Goal: Information Seeking & Learning: Compare options

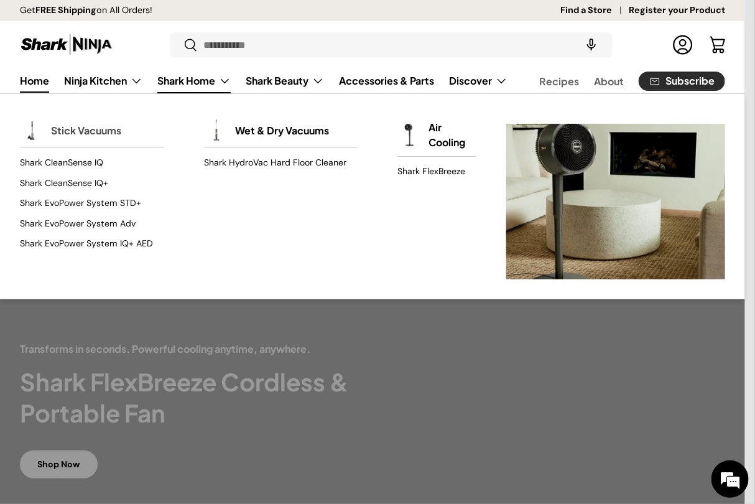
click at [70, 132] on link "Stick Vacuums" at bounding box center [86, 130] width 70 height 27
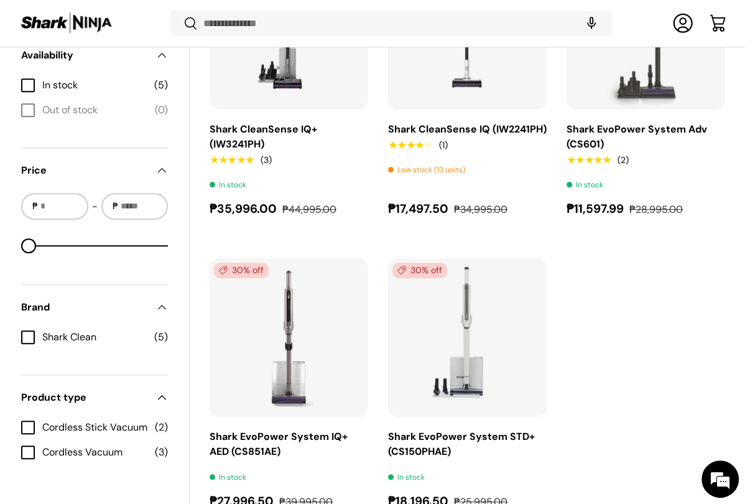
scroll to position [574, 0]
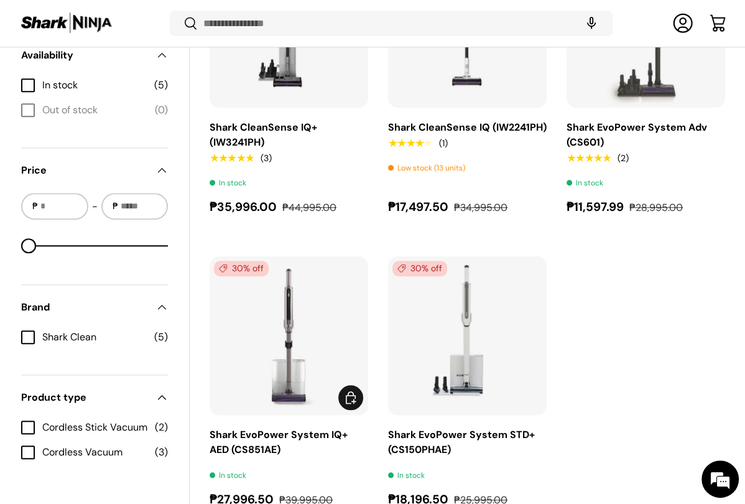
click at [271, 431] on link "Shark EvoPower System IQ+ AED (CS851AE)" at bounding box center [279, 442] width 138 height 28
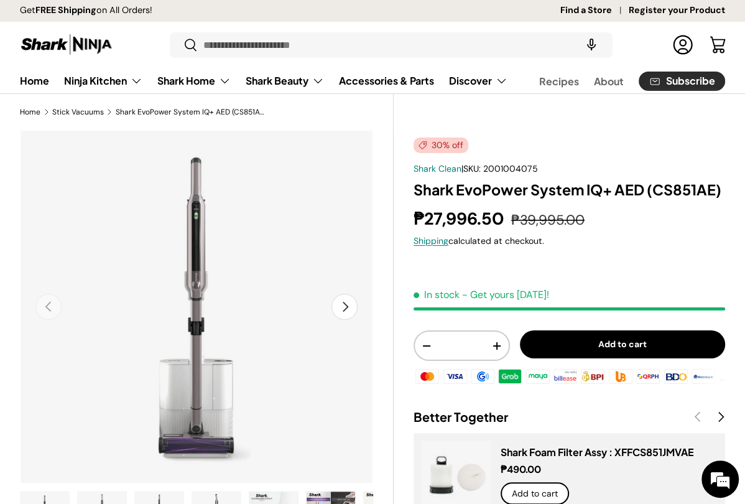
click at [343, 307] on button "Next" at bounding box center [344, 306] width 26 height 26
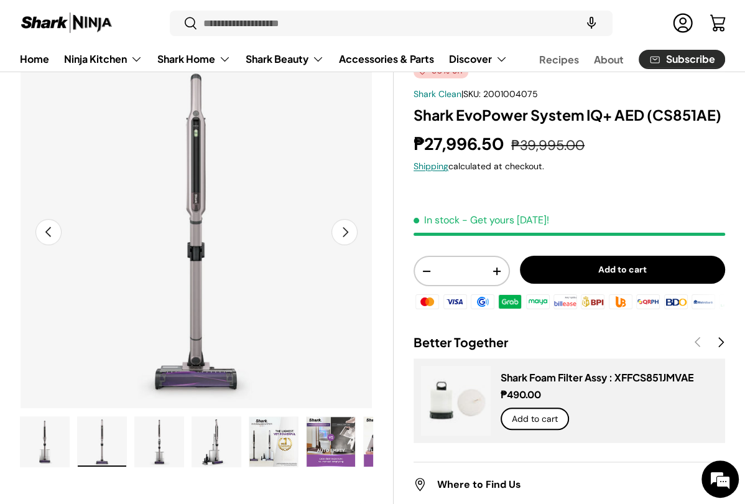
scroll to position [106, 0]
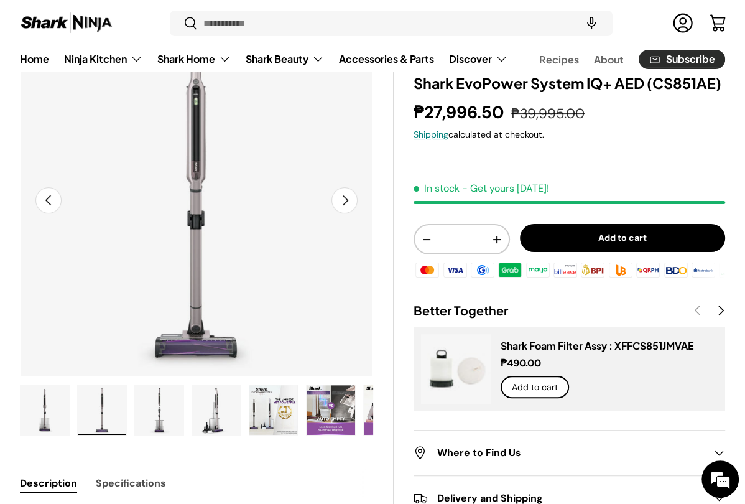
click at [35, 203] on button "Previous" at bounding box center [48, 200] width 26 height 26
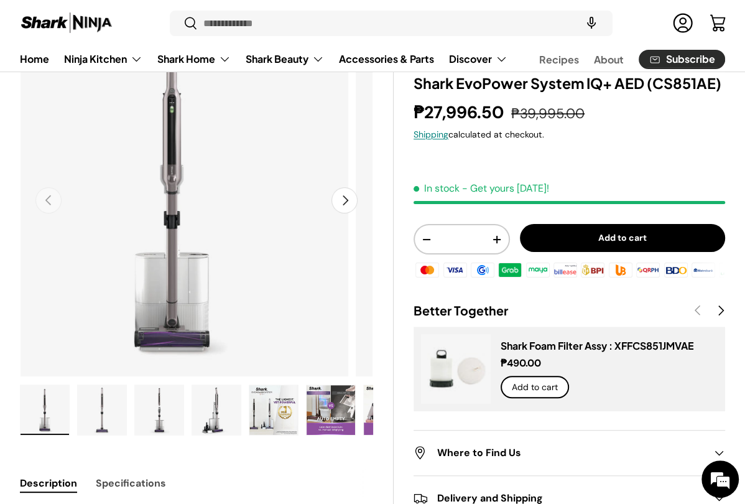
scroll to position [0, 0]
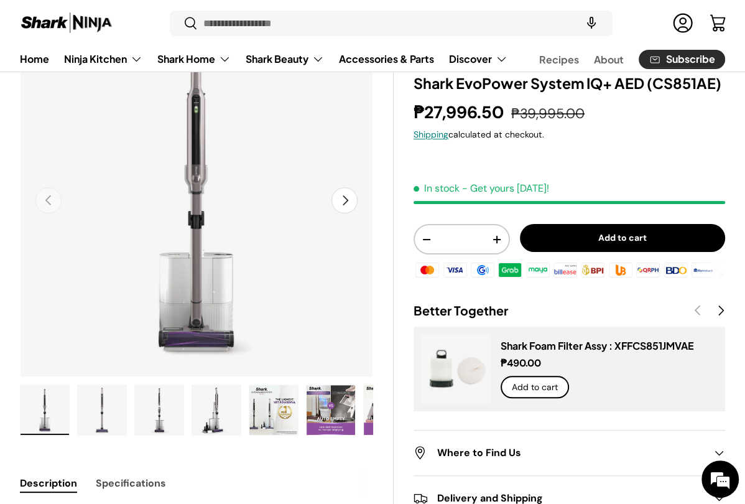
click at [214, 414] on img "Gallery Viewer" at bounding box center [216, 410] width 48 height 50
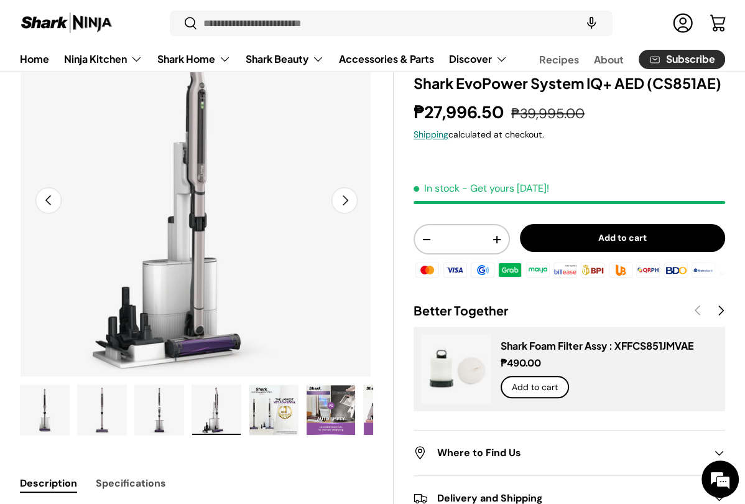
click at [282, 411] on img "Gallery Viewer" at bounding box center [273, 410] width 48 height 50
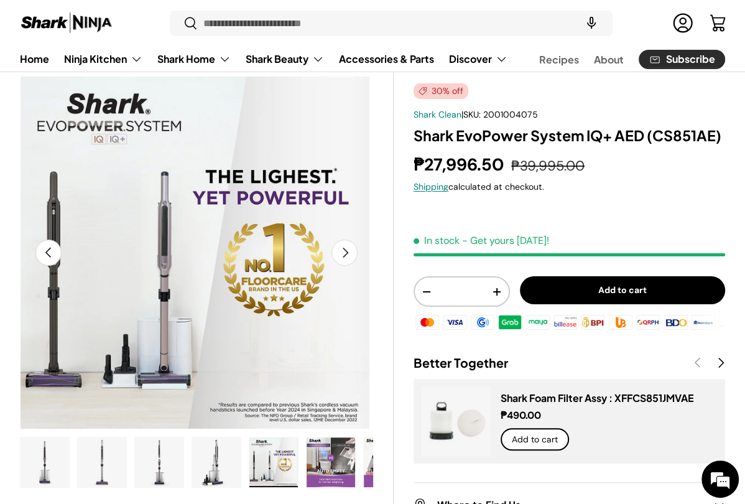
scroll to position [0, 0]
click at [349, 248] on button "Next" at bounding box center [344, 252] width 26 height 26
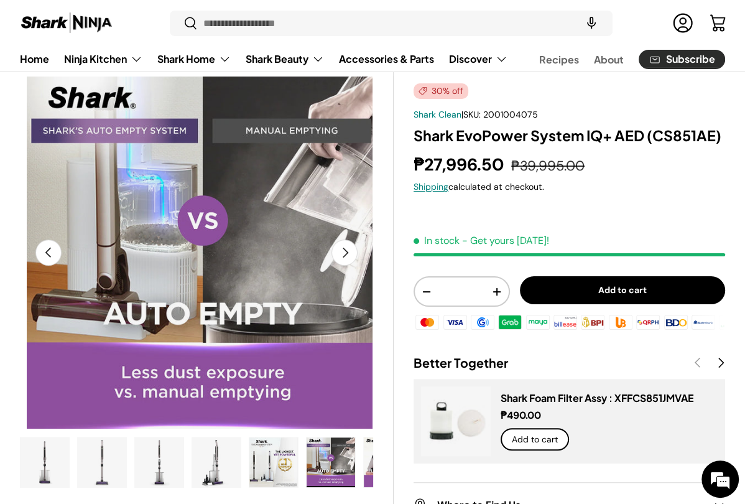
scroll to position [0, 1801]
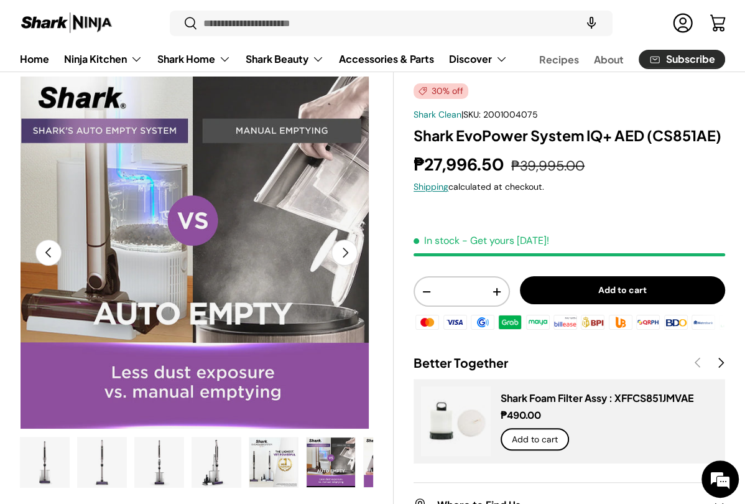
click at [53, 248] on button "Previous" at bounding box center [48, 252] width 26 height 26
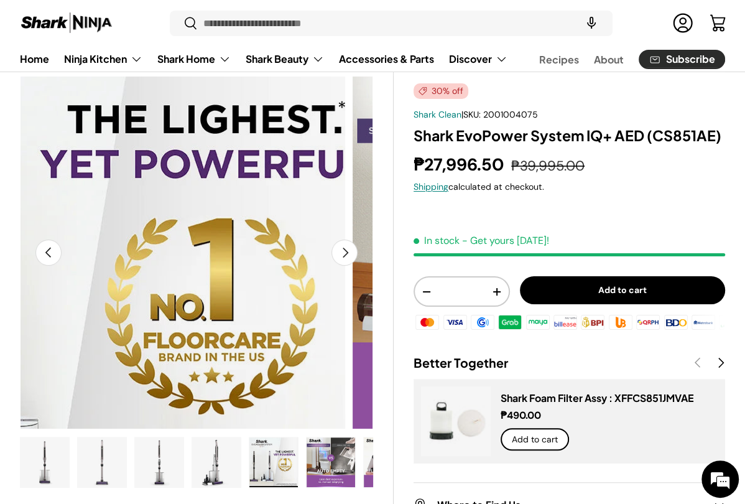
scroll to position [0, 1441]
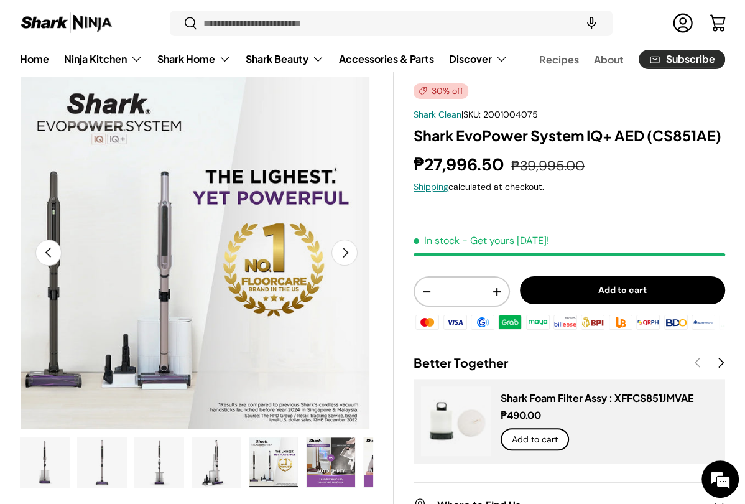
click at [345, 253] on button "Next" at bounding box center [344, 252] width 26 height 26
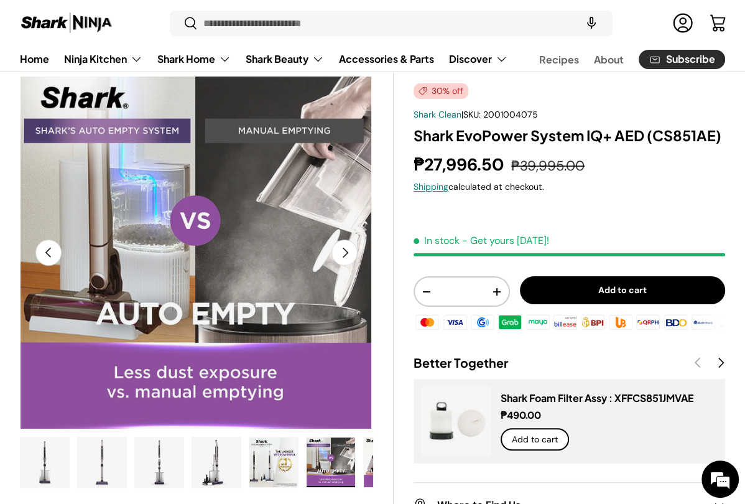
scroll to position [0, 1801]
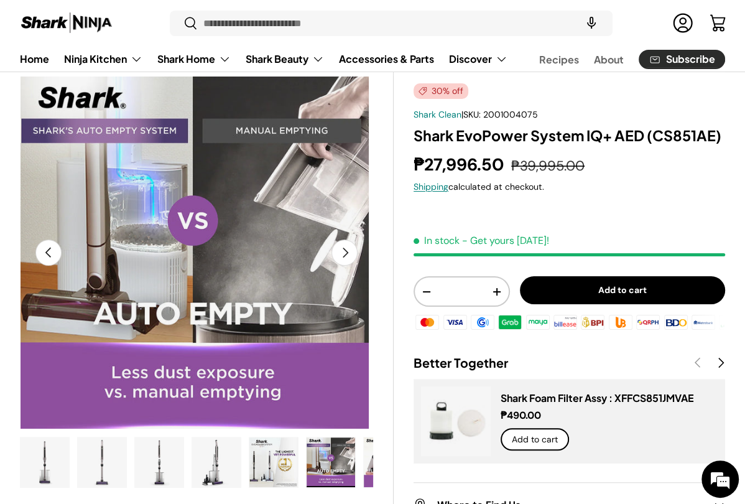
click at [345, 253] on button "Next" at bounding box center [344, 252] width 26 height 26
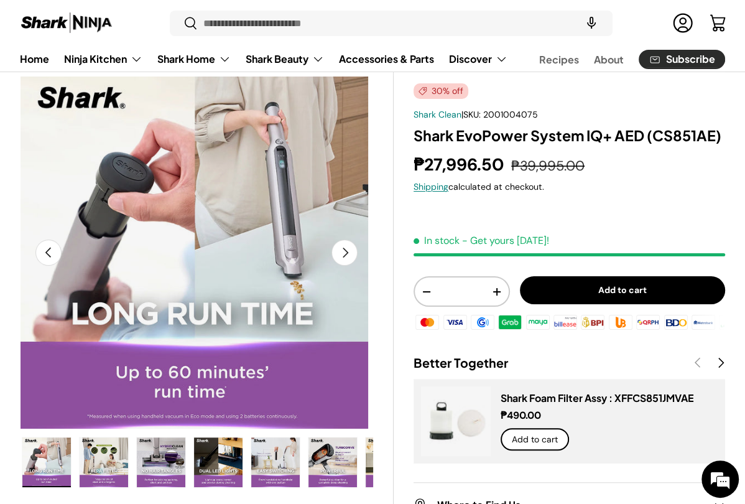
scroll to position [0, 343]
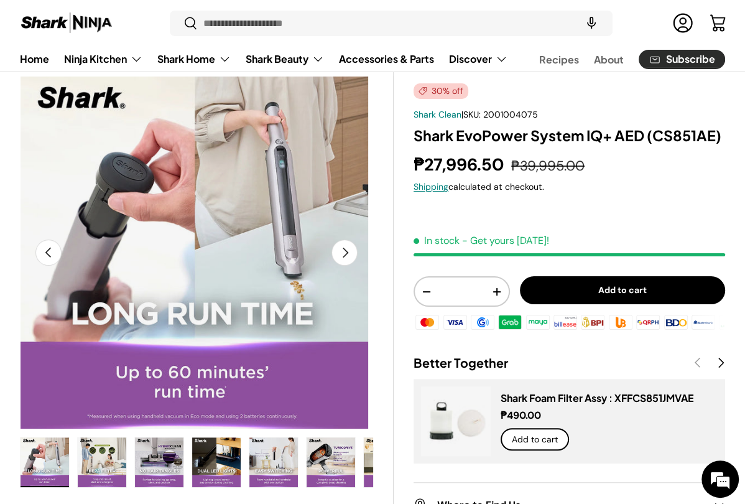
click at [345, 253] on button "Next" at bounding box center [344, 252] width 26 height 26
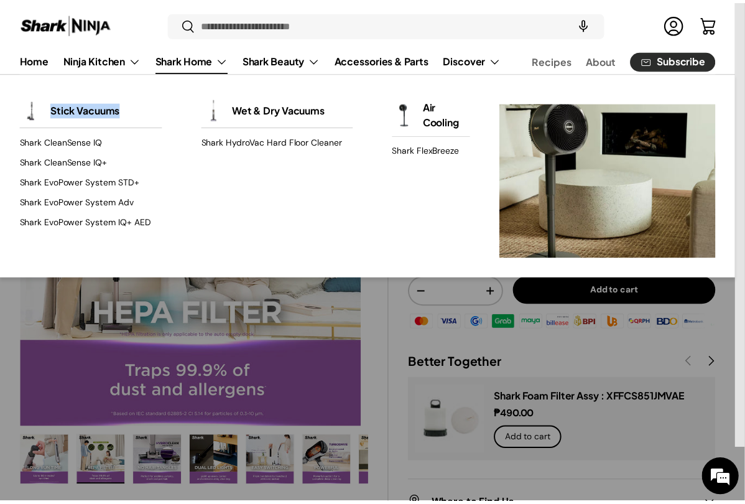
scroll to position [0, 2521]
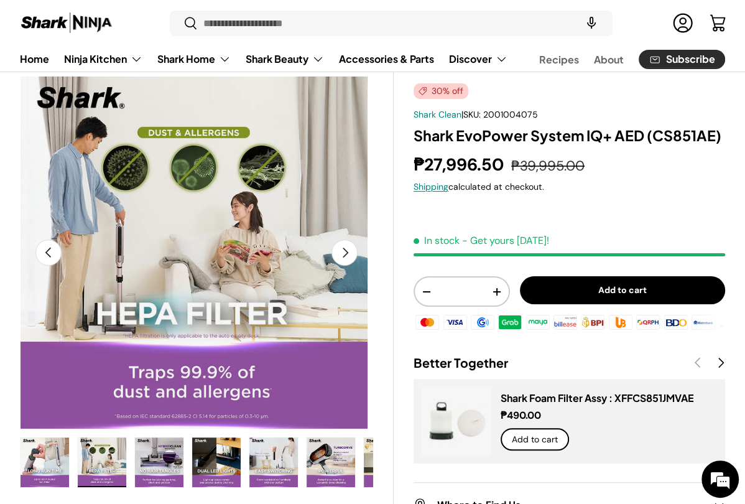
click at [343, 254] on button "Next" at bounding box center [344, 252] width 26 height 26
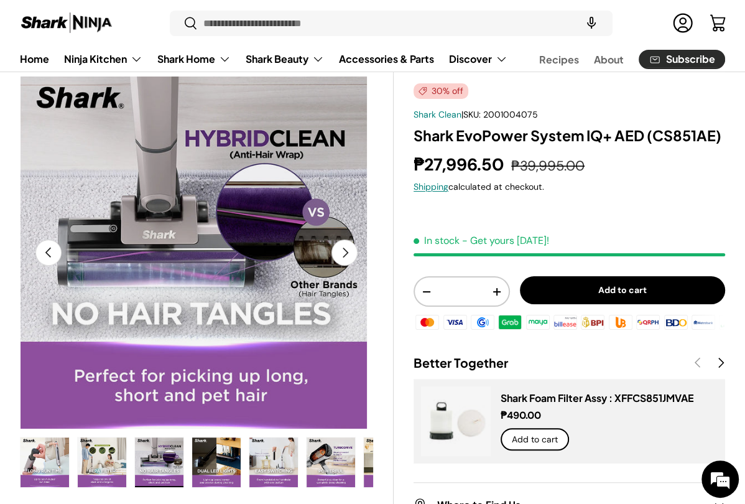
click at [343, 254] on button "Next" at bounding box center [344, 252] width 26 height 26
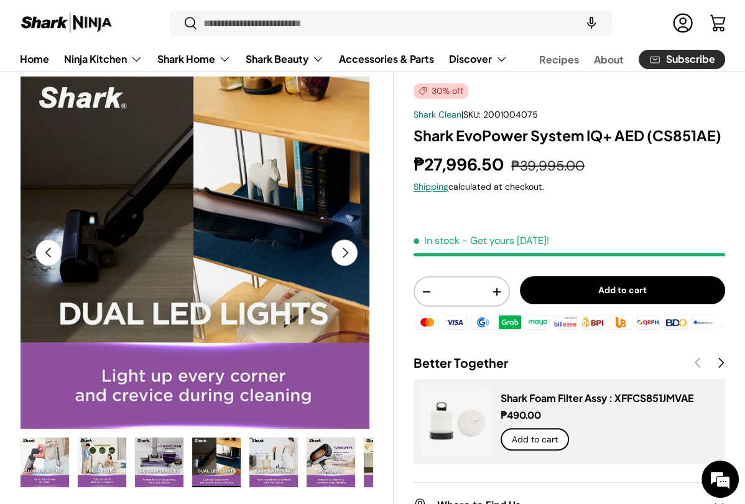
scroll to position [0, 3241]
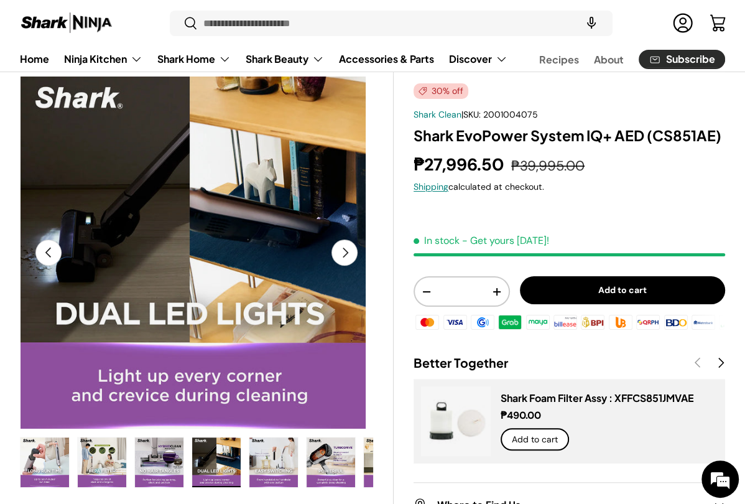
click at [343, 254] on button "Next" at bounding box center [344, 252] width 26 height 26
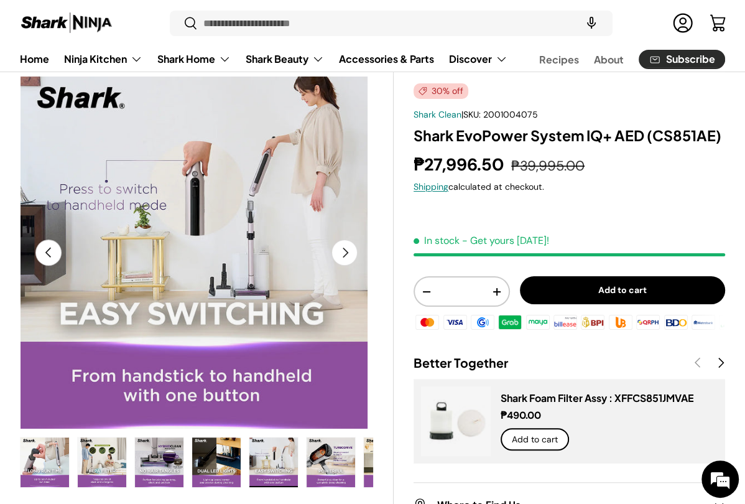
scroll to position [0, 3601]
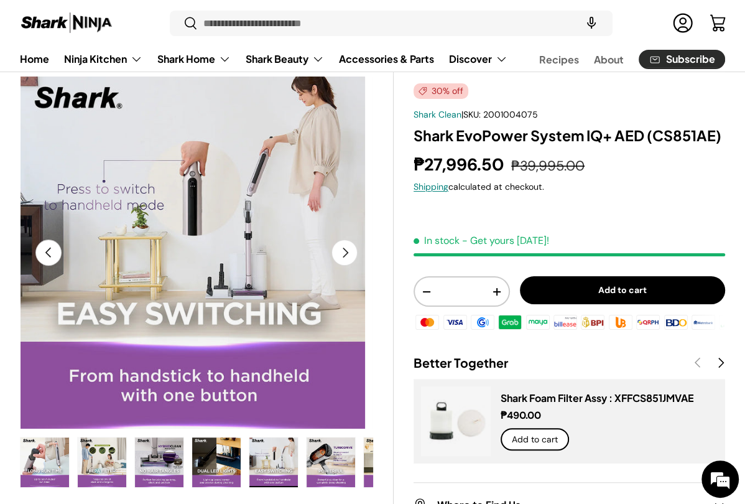
click at [343, 254] on button "Next" at bounding box center [344, 252] width 26 height 26
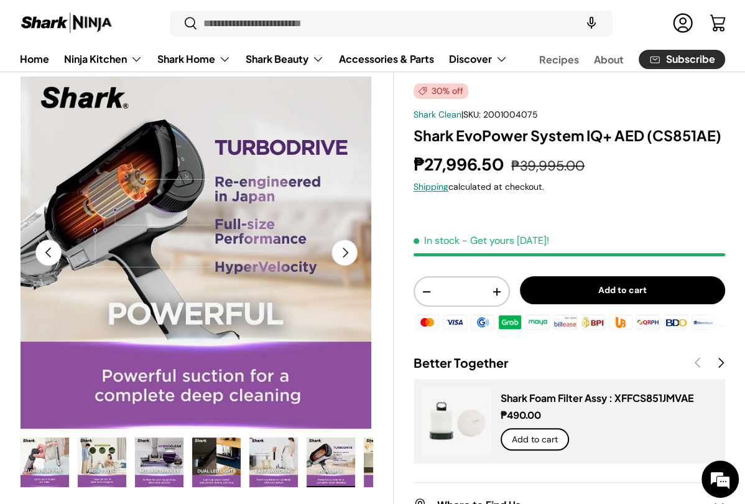
scroll to position [0, 3961]
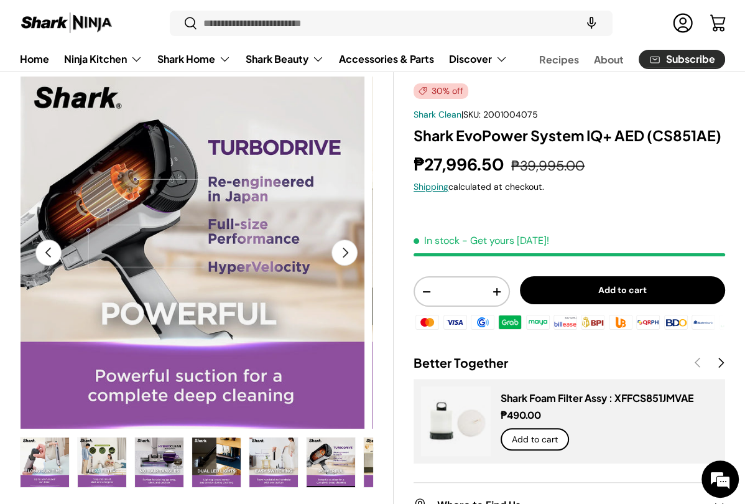
click at [343, 254] on button "Next" at bounding box center [344, 252] width 26 height 26
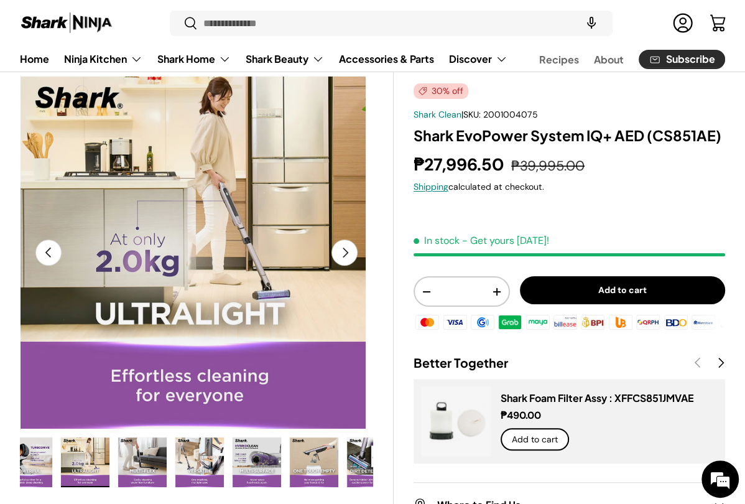
scroll to position [0, 668]
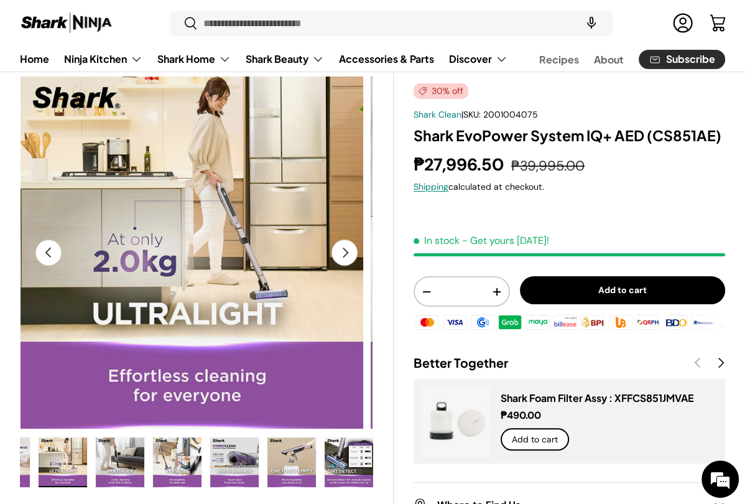
click at [343, 254] on button "Next" at bounding box center [344, 252] width 26 height 26
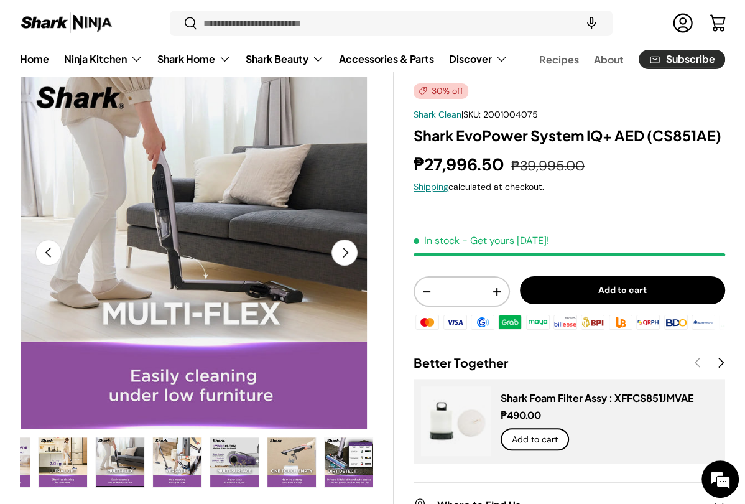
scroll to position [0, 4682]
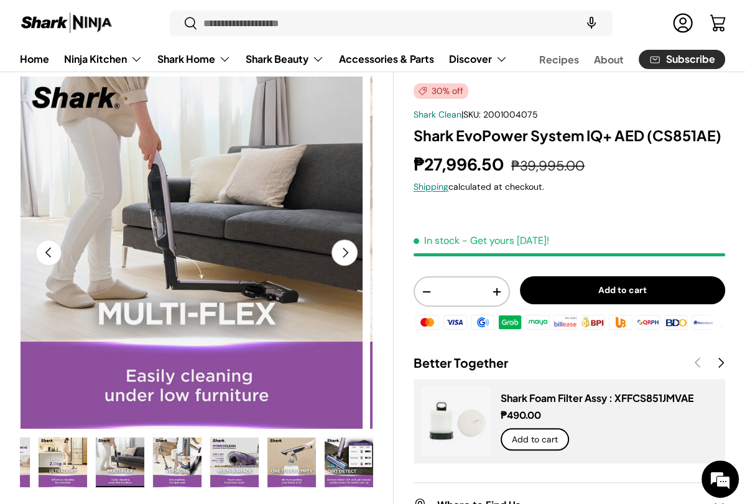
click at [343, 254] on button "Next" at bounding box center [344, 252] width 26 height 26
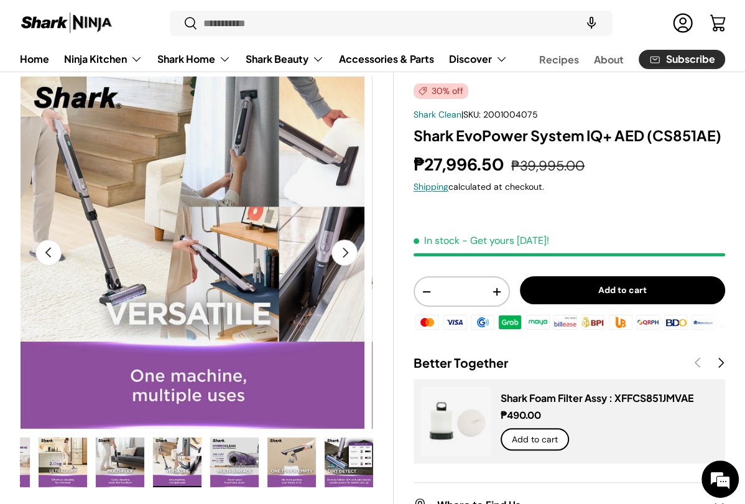
scroll to position [0, 5042]
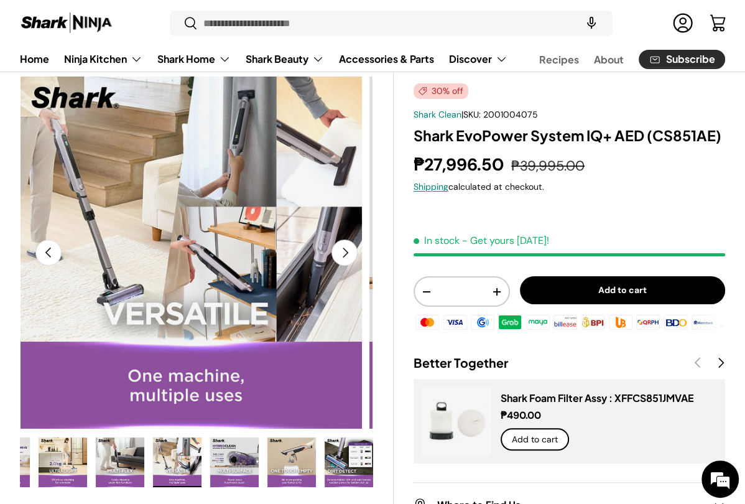
click at [343, 254] on button "Next" at bounding box center [344, 252] width 26 height 26
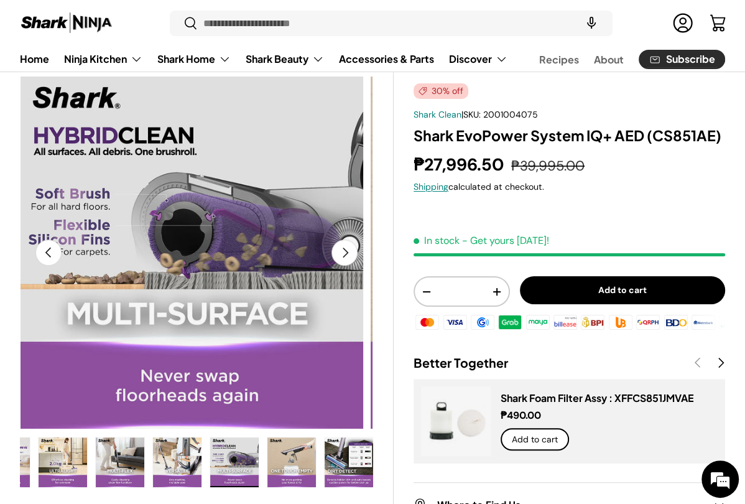
scroll to position [0, 5402]
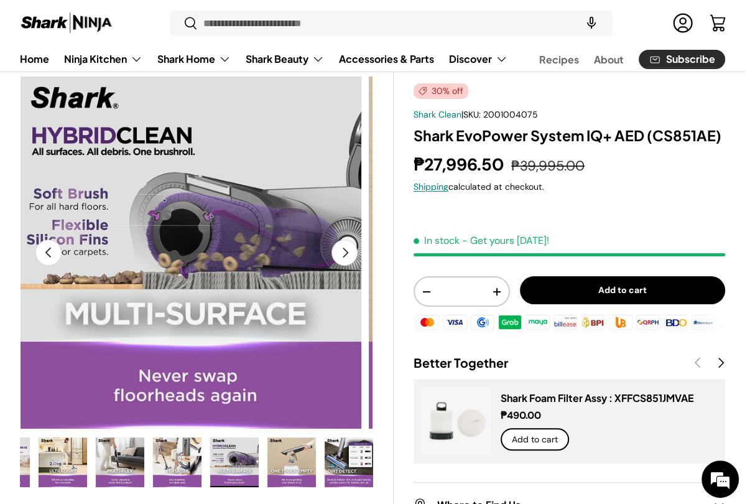
click at [343, 254] on button "Next" at bounding box center [344, 252] width 26 height 26
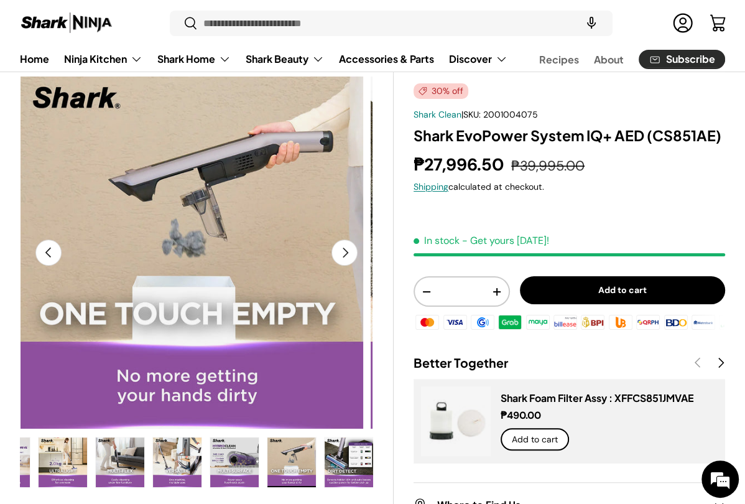
scroll to position [0, 5762]
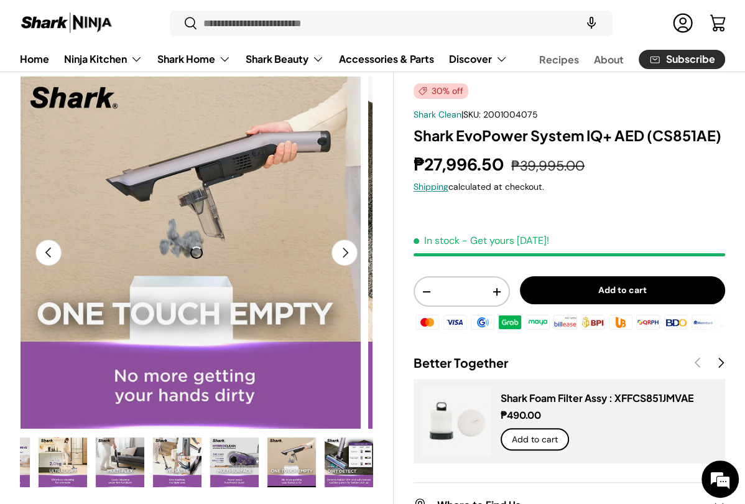
click at [57, 250] on button "Previous" at bounding box center [48, 252] width 26 height 26
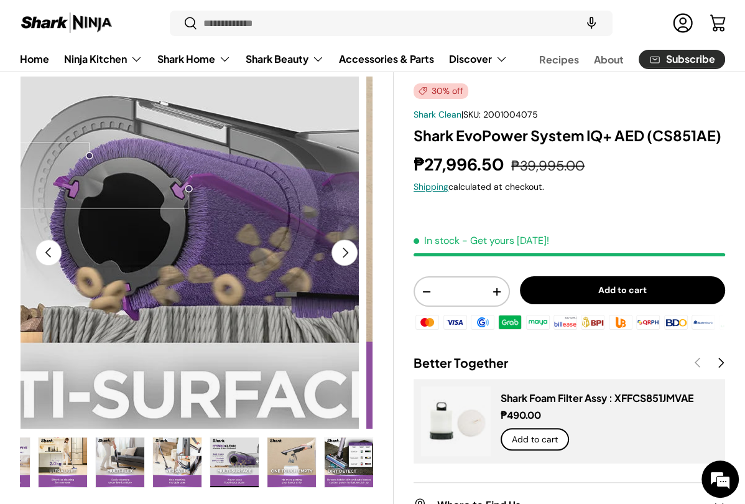
scroll to position [0, 5402]
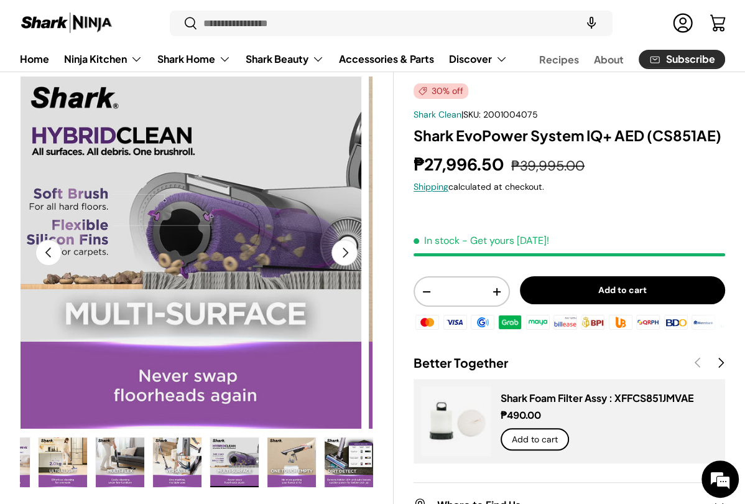
click at [350, 246] on button "Next" at bounding box center [344, 252] width 26 height 26
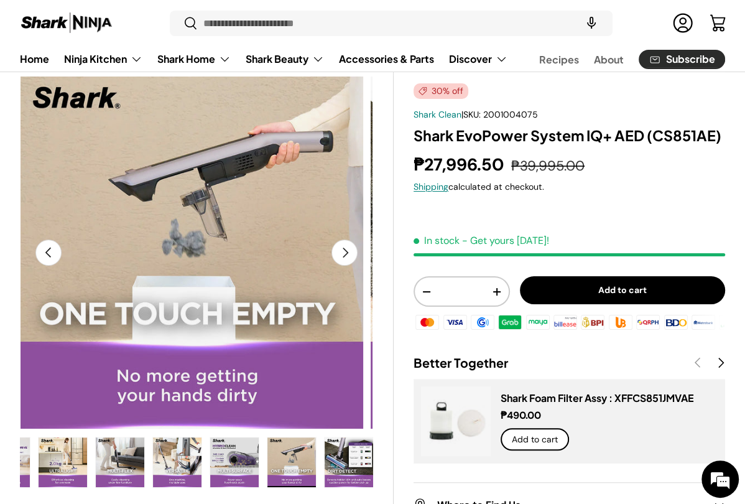
scroll to position [0, 5762]
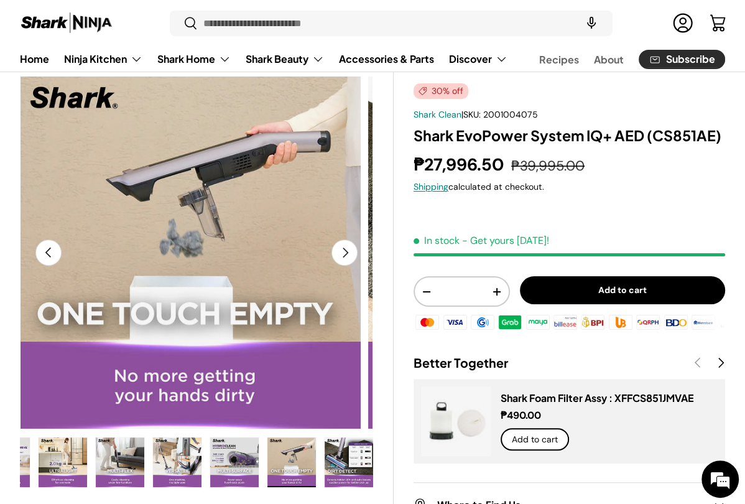
click at [349, 246] on button "Next" at bounding box center [344, 252] width 26 height 26
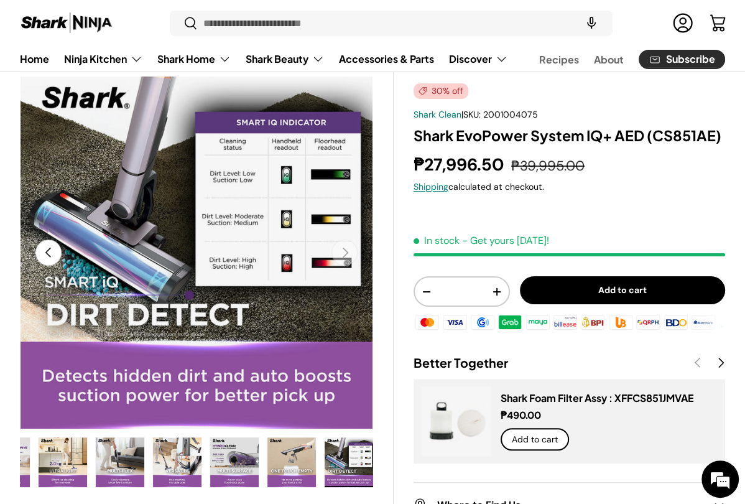
scroll to position [0, 6122]
click at [47, 256] on button "Previous" at bounding box center [48, 252] width 26 height 26
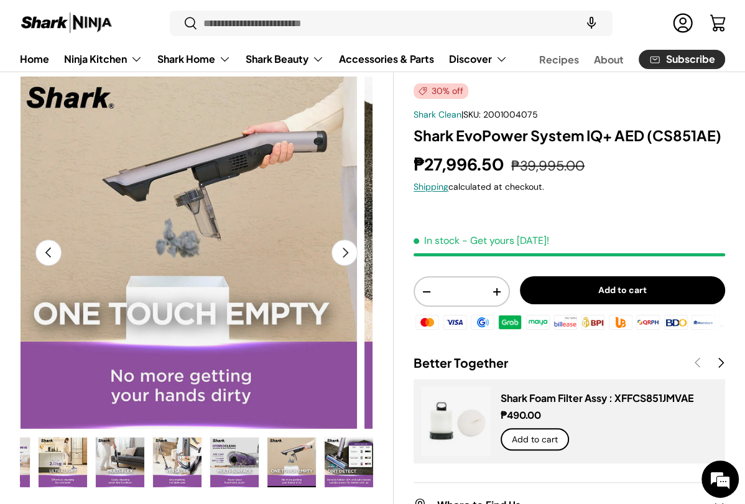
click at [47, 256] on button "Previous" at bounding box center [48, 252] width 26 height 26
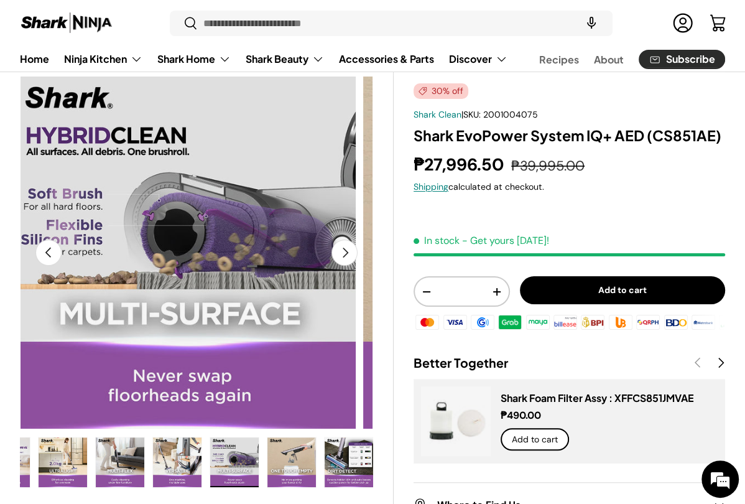
click at [47, 256] on button "Previous" at bounding box center [48, 252] width 26 height 26
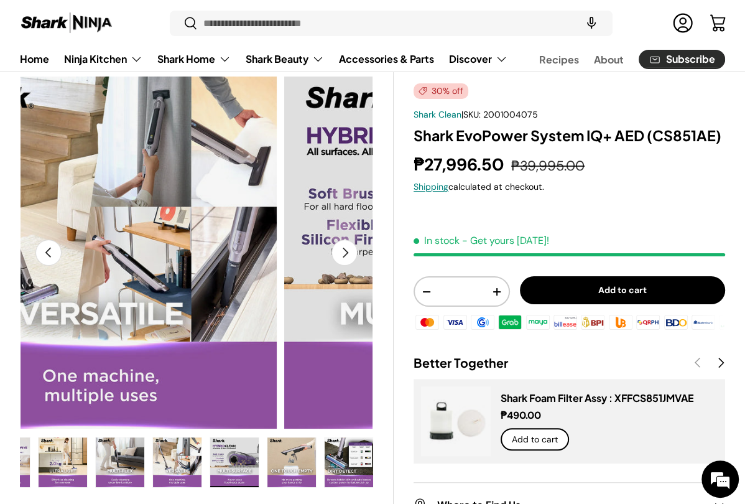
click at [47, 256] on button "Previous" at bounding box center [48, 252] width 26 height 26
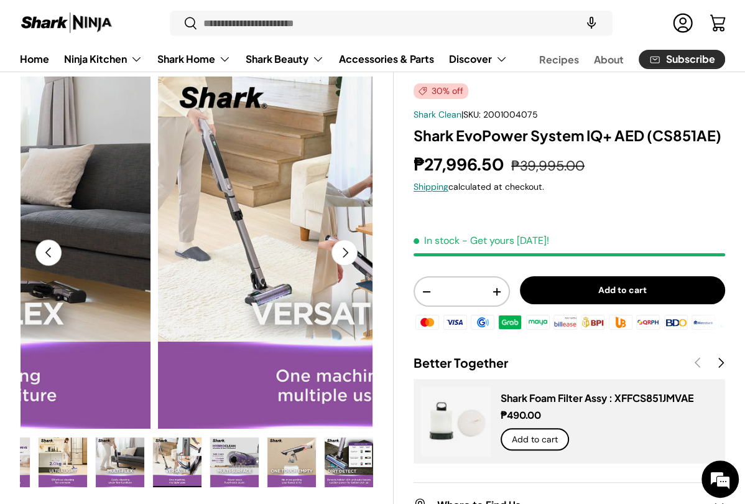
click at [47, 256] on button "Previous" at bounding box center [48, 252] width 26 height 26
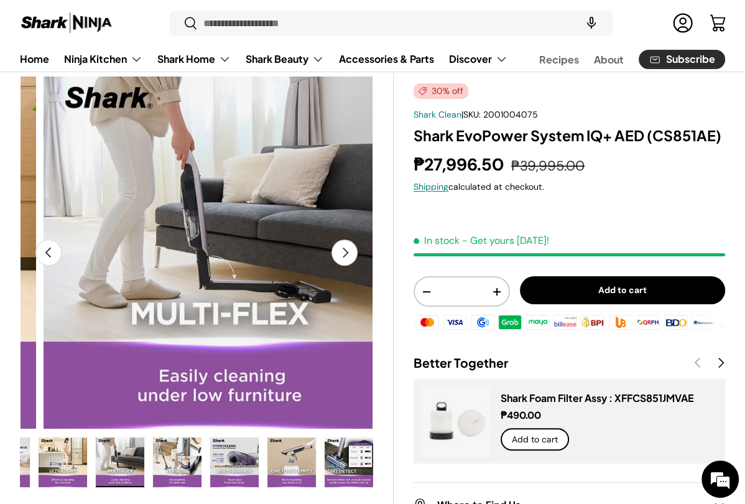
click at [47, 256] on button "Previous" at bounding box center [48, 252] width 26 height 26
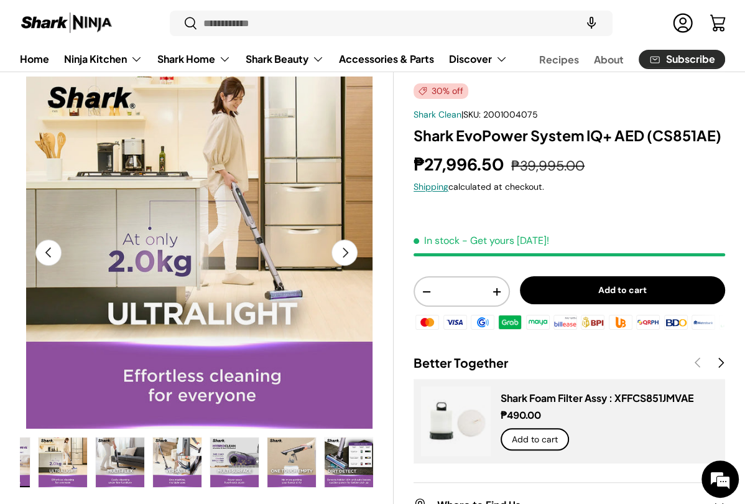
scroll to position [0, 3990]
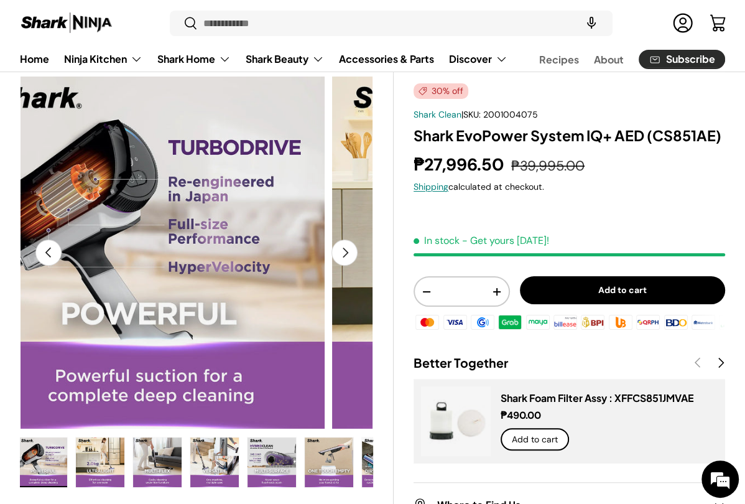
click at [47, 256] on button "Previous" at bounding box center [48, 252] width 26 height 26
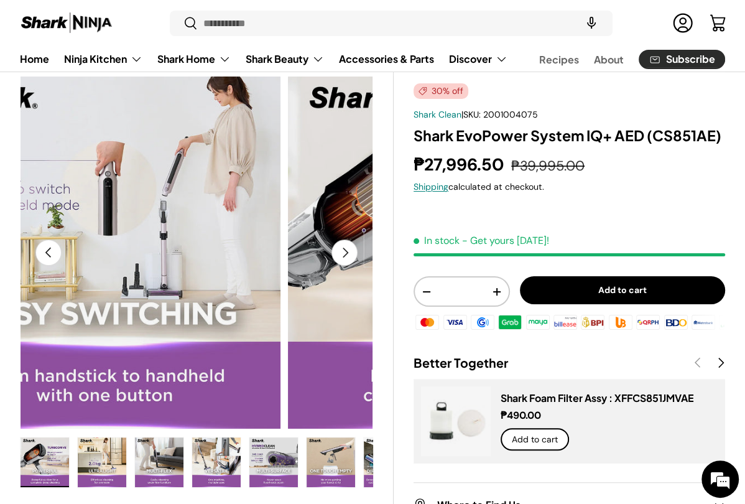
scroll to position [0, 578]
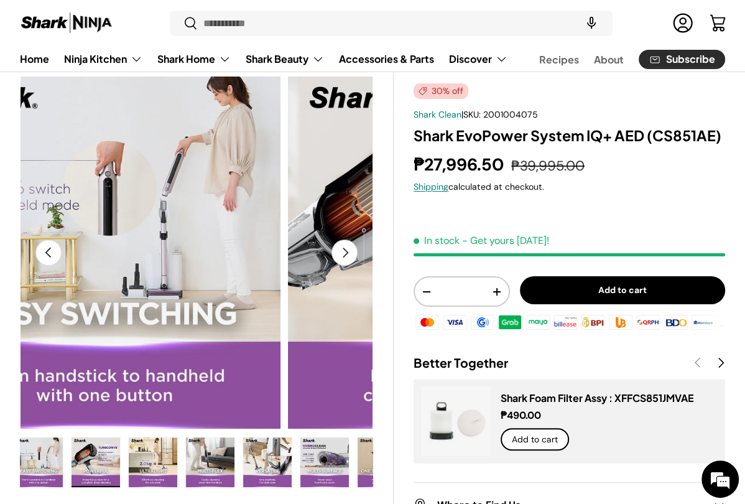
click at [47, 256] on button "Previous" at bounding box center [48, 252] width 26 height 26
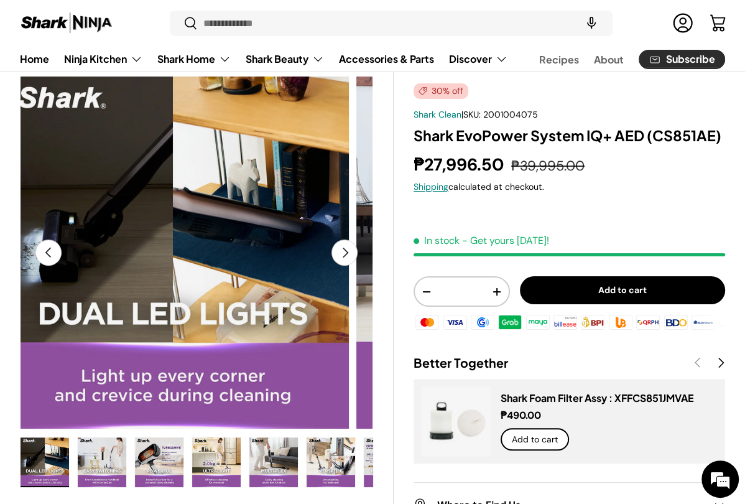
scroll to position [0, 514]
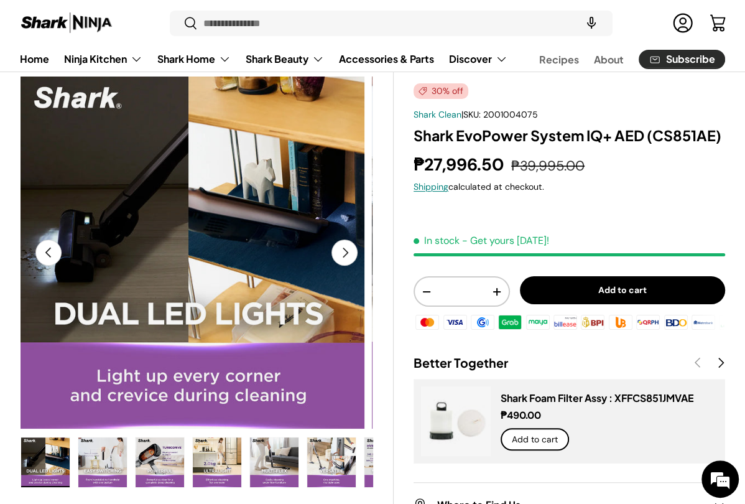
click at [47, 256] on button "Previous" at bounding box center [48, 252] width 26 height 26
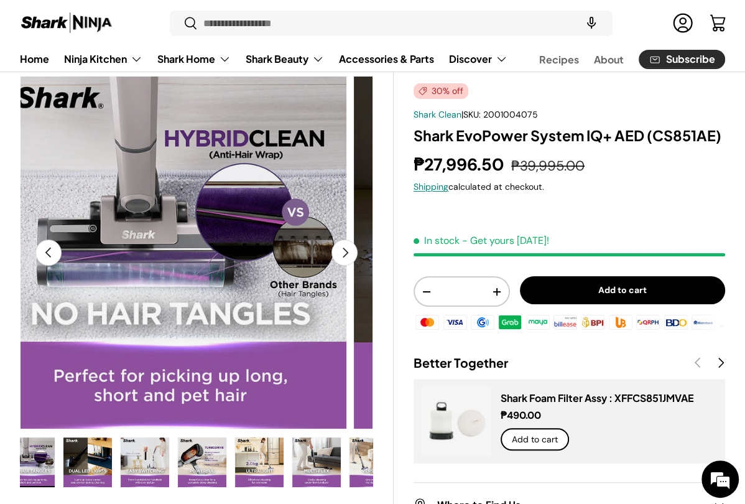
scroll to position [0, 458]
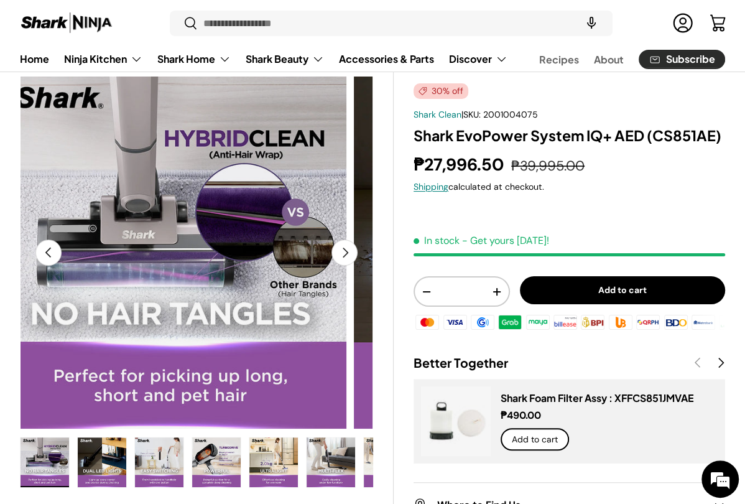
click at [47, 256] on button "Previous" at bounding box center [48, 252] width 26 height 26
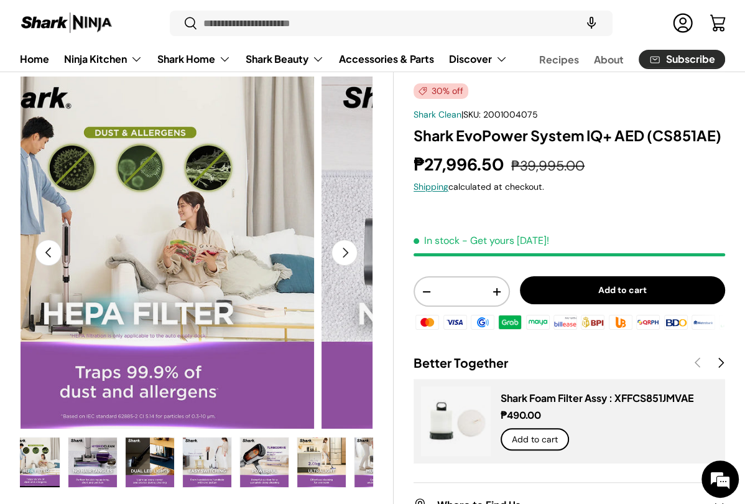
scroll to position [0, 400]
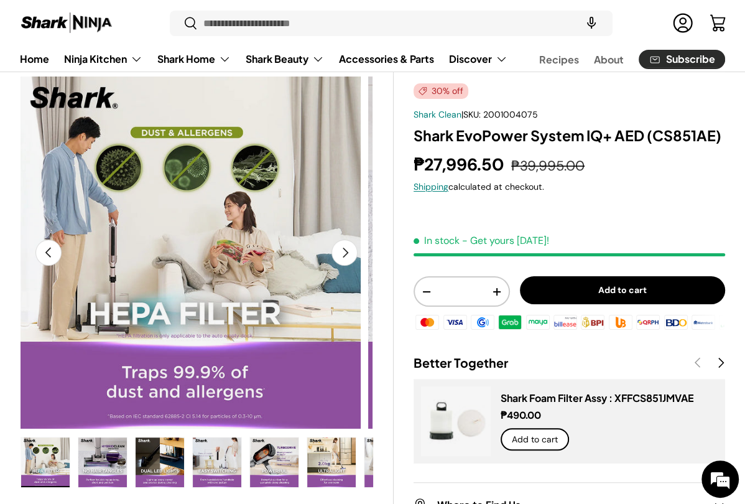
click at [47, 256] on button "Previous" at bounding box center [48, 252] width 26 height 26
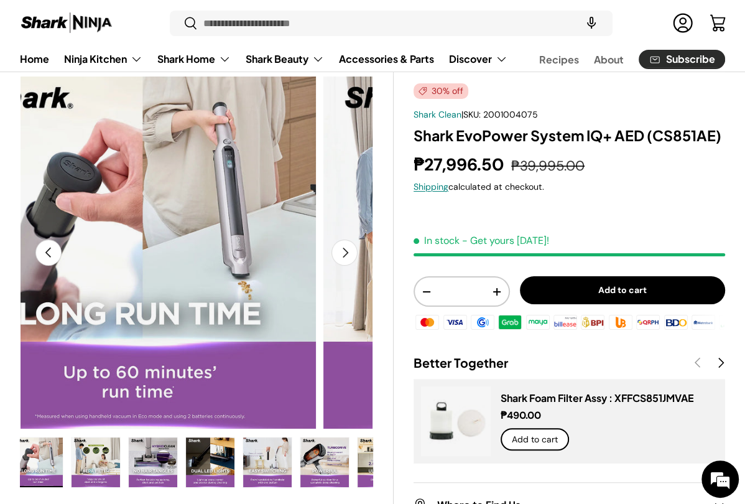
scroll to position [0, 343]
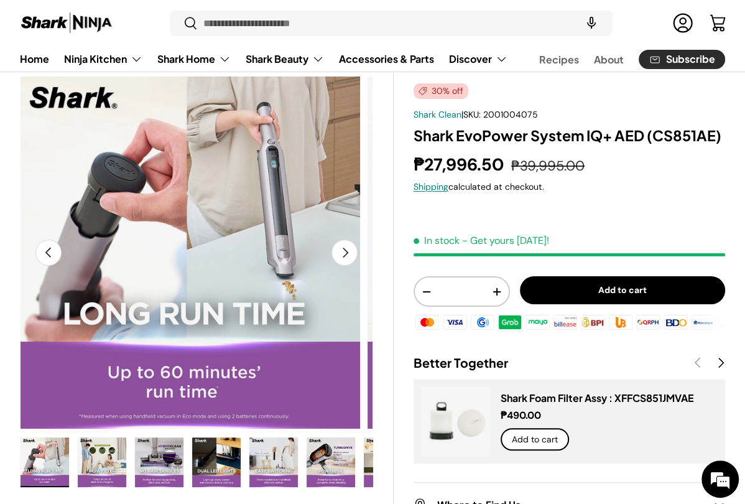
click at [47, 256] on button "Previous" at bounding box center [48, 252] width 26 height 26
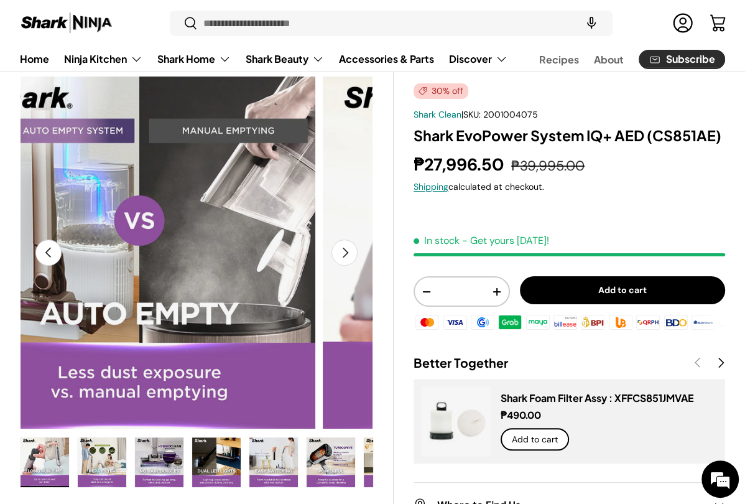
scroll to position [0, 0]
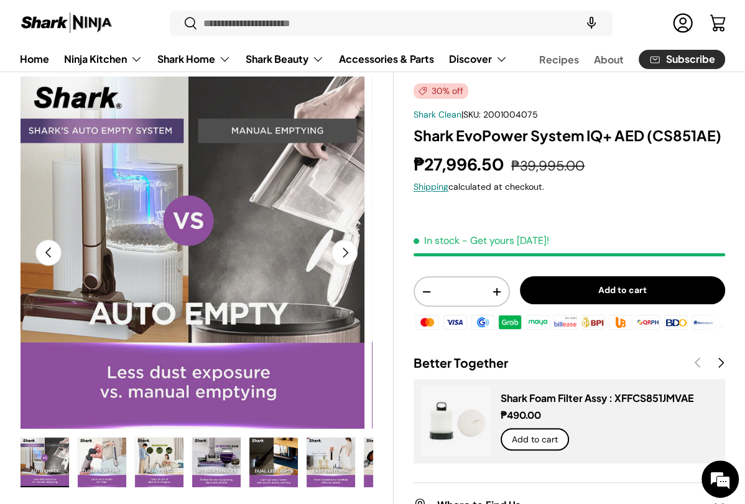
click at [47, 256] on button "Previous" at bounding box center [48, 252] width 26 height 26
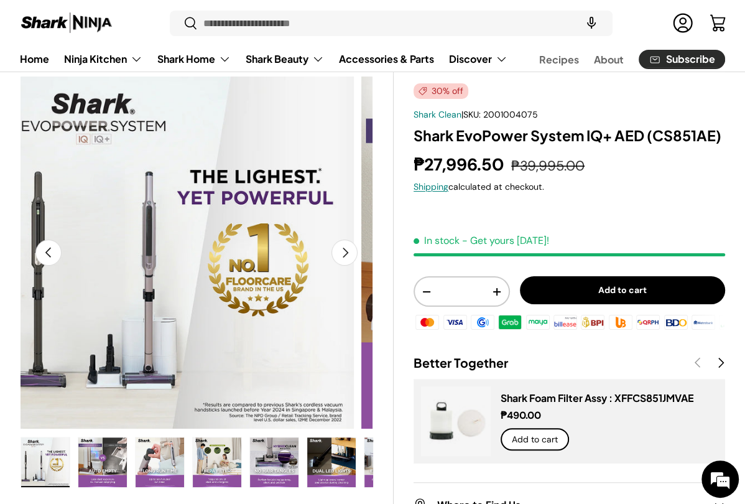
click at [47, 256] on button "Previous" at bounding box center [48, 252] width 26 height 26
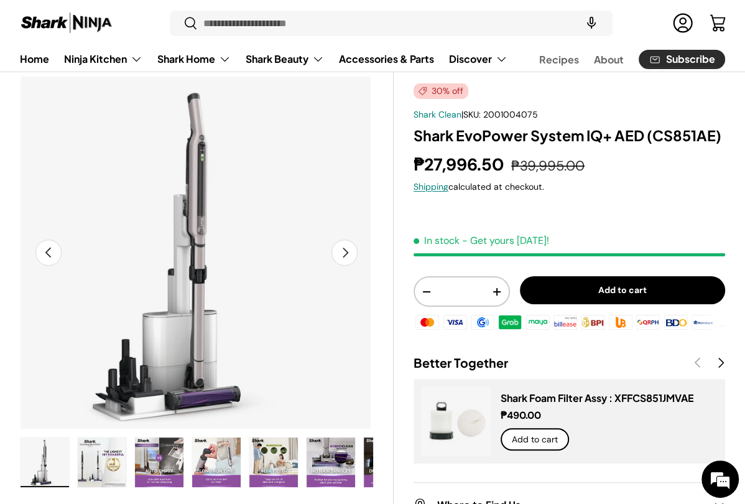
click at [352, 246] on button "Next" at bounding box center [344, 252] width 26 height 26
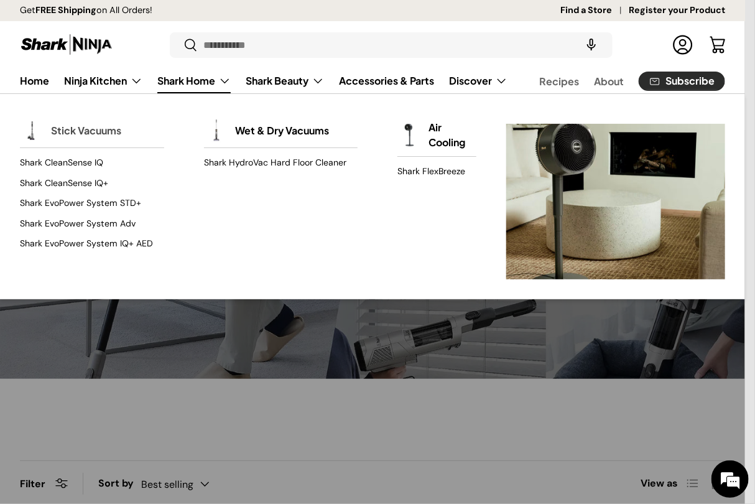
click at [113, 124] on link "Stick Vacuums" at bounding box center [86, 130] width 70 height 27
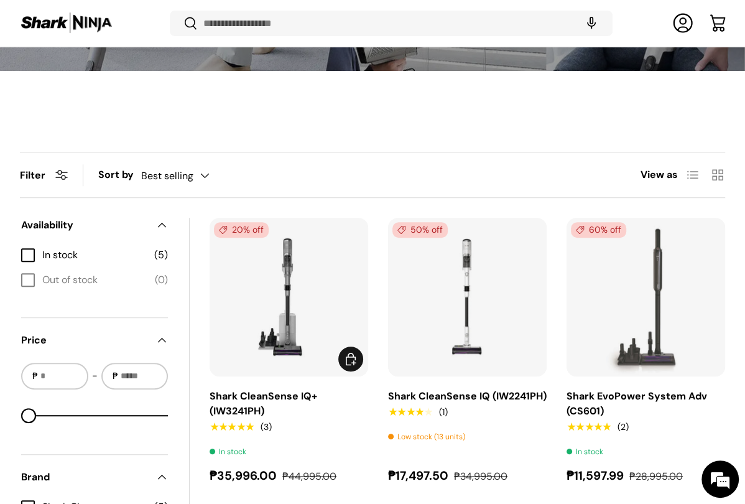
scroll to position [373, 0]
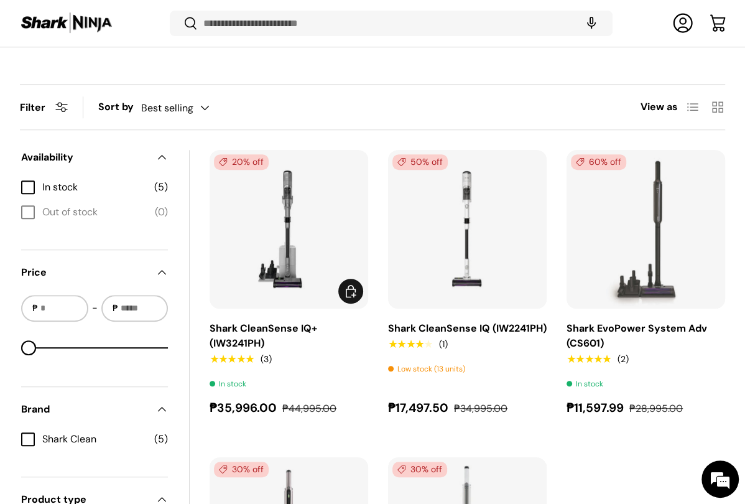
click at [244, 333] on link "Shark CleanSense IQ+ (IW3241PH)" at bounding box center [264, 335] width 108 height 28
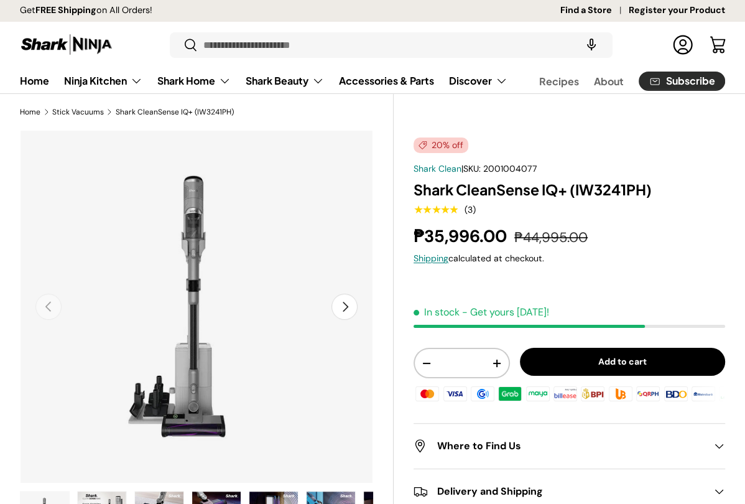
click at [344, 317] on button "Next" at bounding box center [344, 306] width 26 height 26
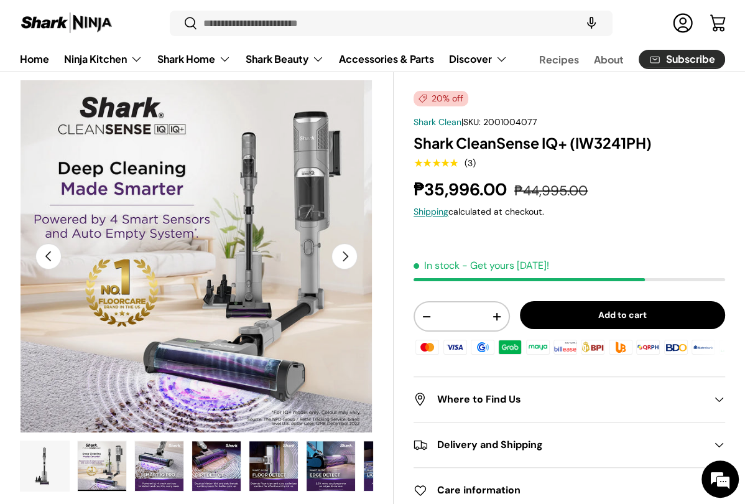
scroll to position [41, 0]
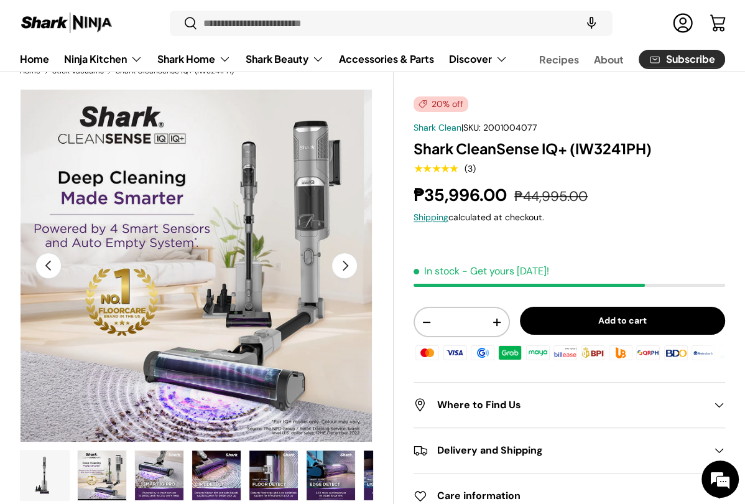
click at [342, 264] on button "Next" at bounding box center [344, 265] width 26 height 26
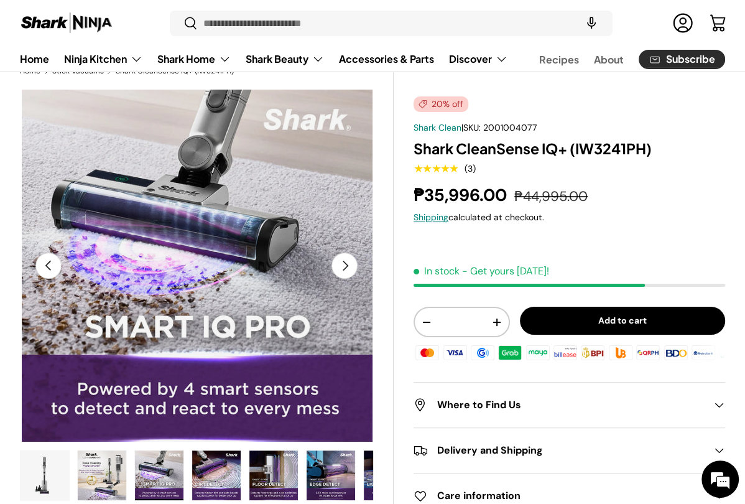
scroll to position [0, 720]
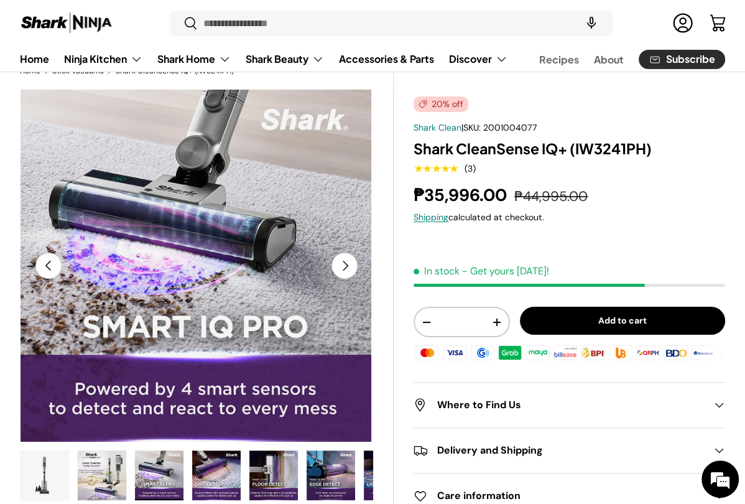
click at [342, 264] on button "Next" at bounding box center [344, 265] width 26 height 26
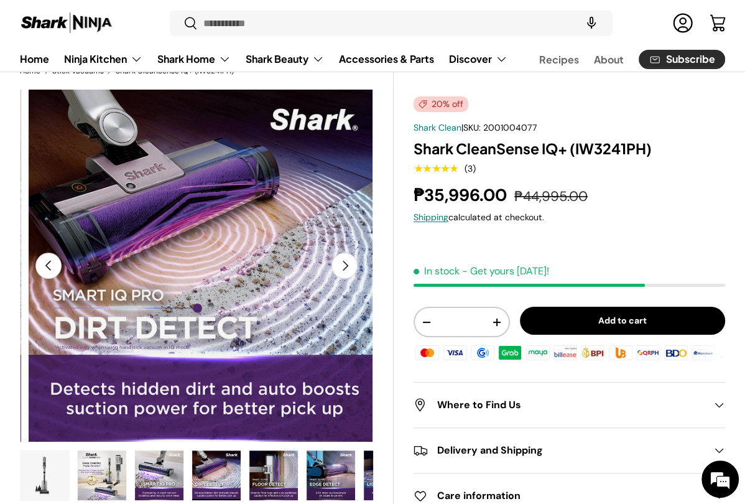
scroll to position [0, 1080]
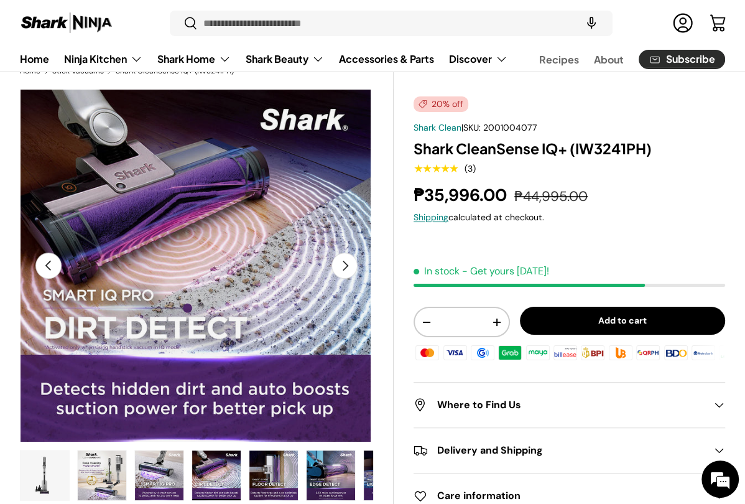
click at [342, 264] on button "Next" at bounding box center [344, 265] width 26 height 26
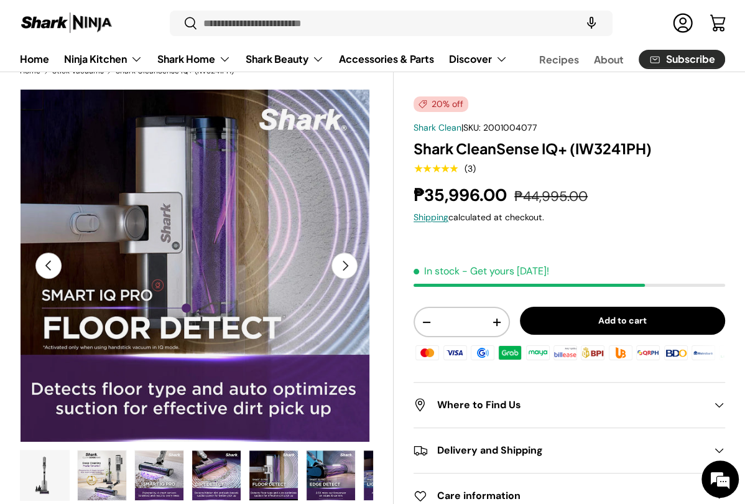
scroll to position [0, 0]
click at [342, 264] on button "Next" at bounding box center [344, 265] width 26 height 26
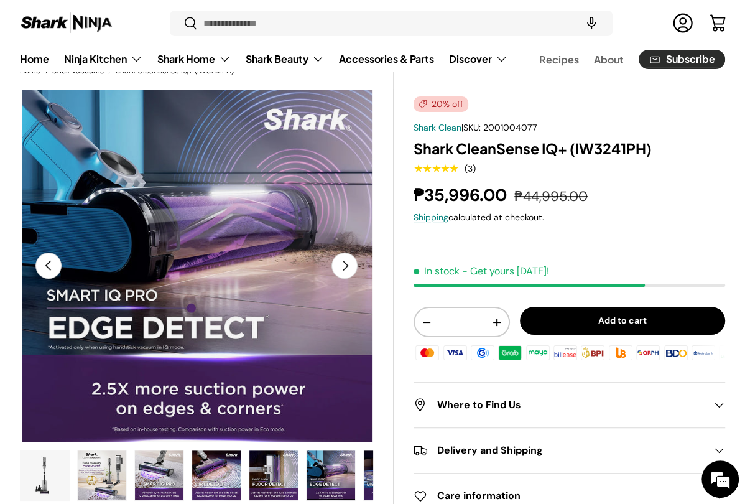
scroll to position [0, 1801]
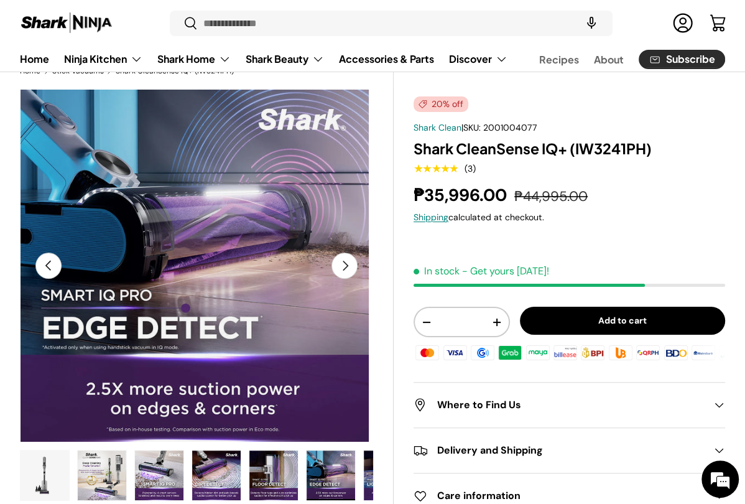
click at [342, 264] on button "Next" at bounding box center [344, 265] width 26 height 26
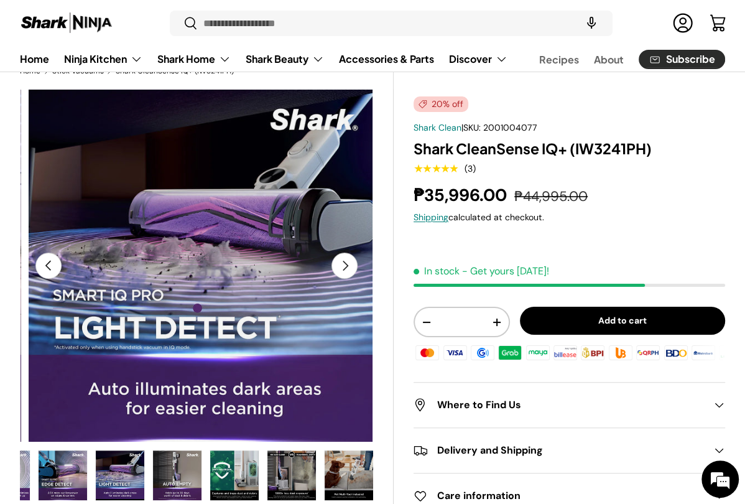
scroll to position [0, 312]
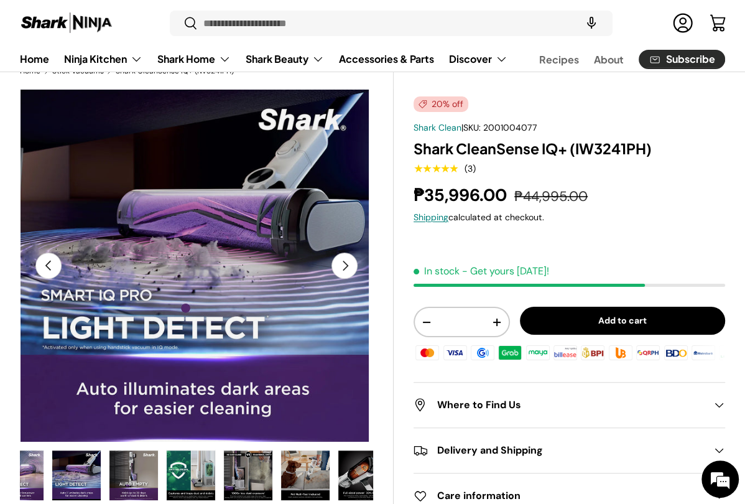
click at [342, 264] on button "Next" at bounding box center [344, 265] width 26 height 26
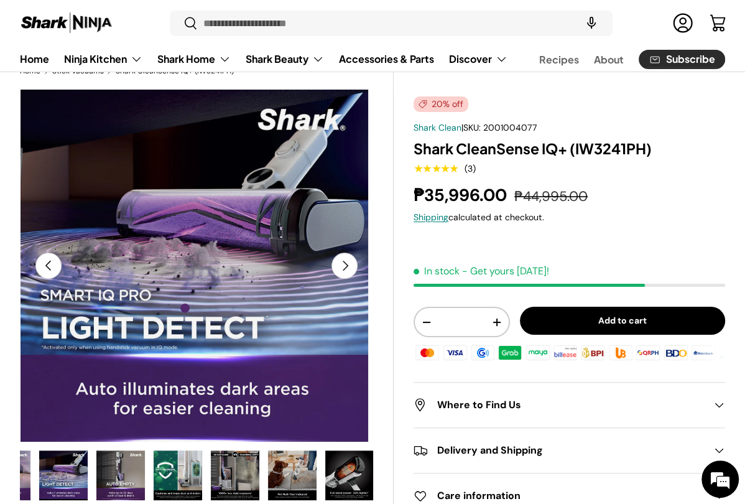
scroll to position [0, 325]
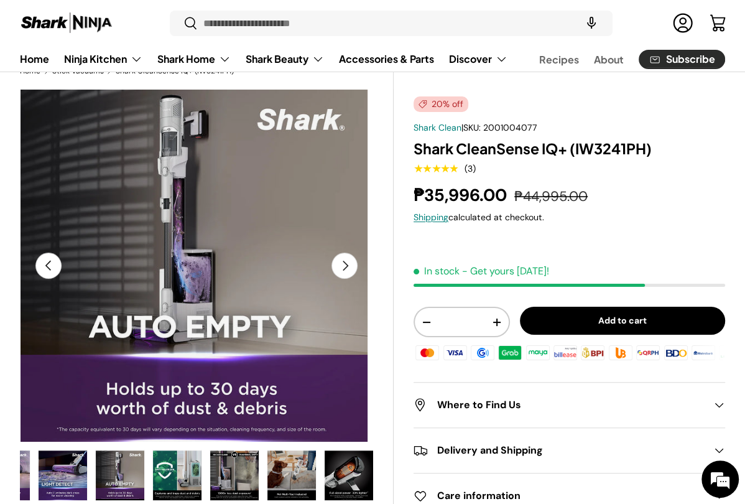
click at [342, 264] on button "Next" at bounding box center [344, 265] width 26 height 26
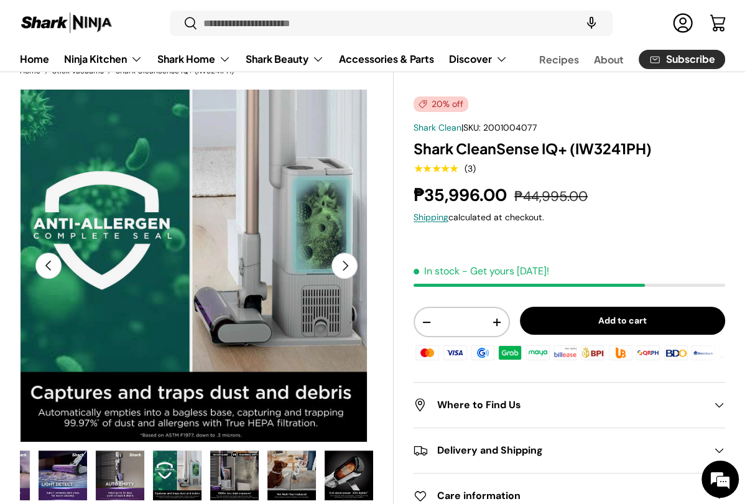
click at [342, 264] on button "Next" at bounding box center [344, 265] width 26 height 26
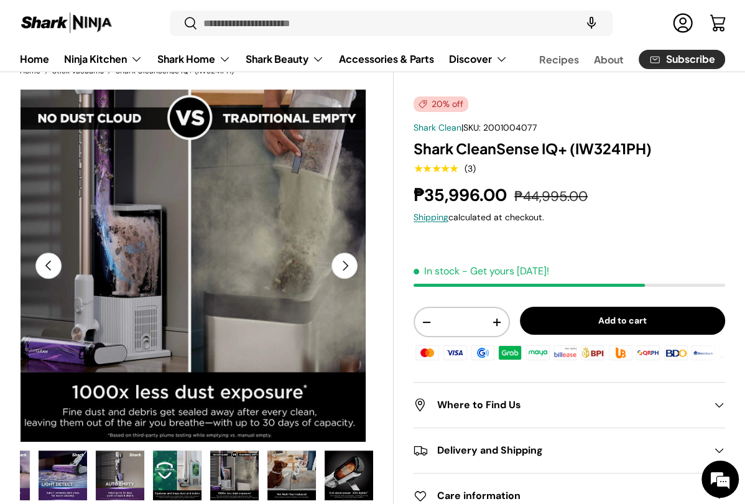
click at [342, 264] on button "Next" at bounding box center [344, 265] width 26 height 26
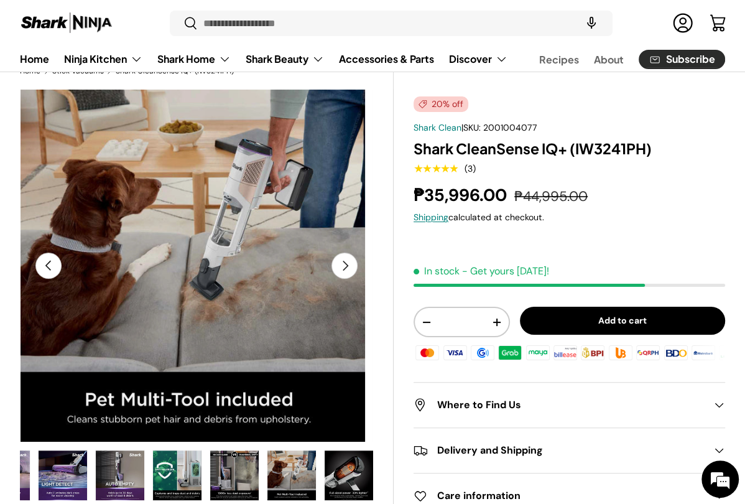
click at [342, 264] on button "Next" at bounding box center [344, 265] width 26 height 26
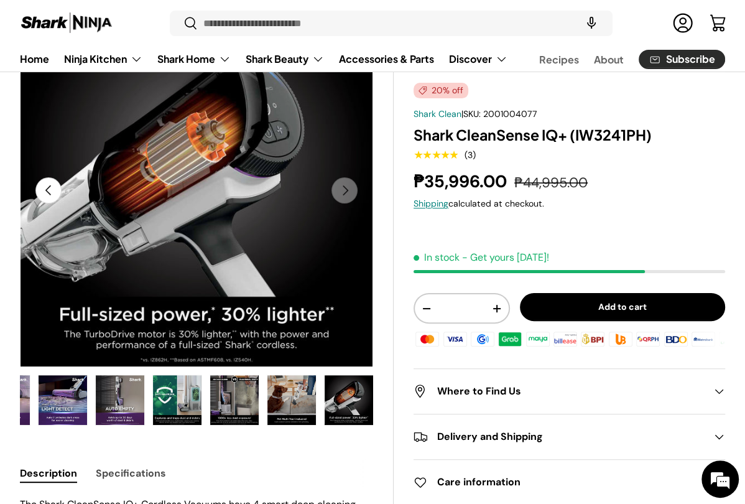
scroll to position [125, 0]
